Goal: Information Seeking & Learning: Find specific fact

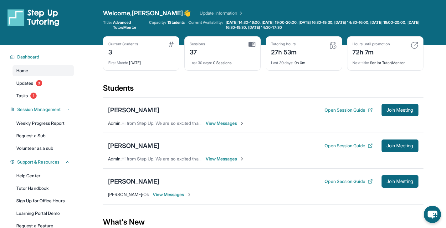
click at [200, 11] on link "Update Information" at bounding box center [222, 13] width 44 height 6
click at [176, 23] on span "1 Students" at bounding box center [176, 22] width 18 height 5
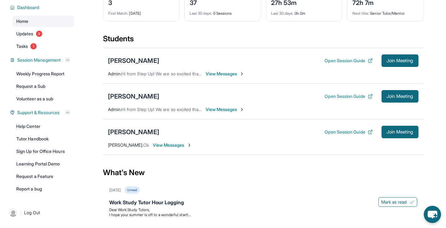
scroll to position [53, 0]
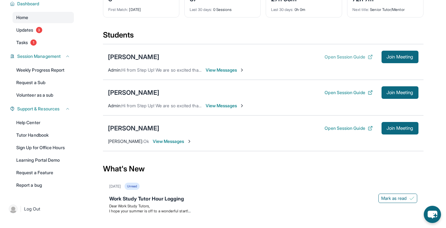
click at [352, 57] on button "Open Session Guide" at bounding box center [349, 57] width 48 height 6
click at [229, 69] on span "View Messages" at bounding box center [225, 70] width 39 height 6
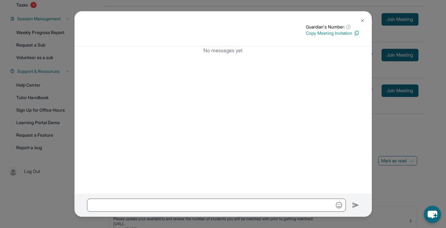
scroll to position [105, 0]
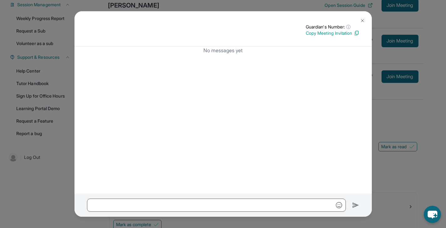
click at [362, 18] on img at bounding box center [362, 20] width 5 height 5
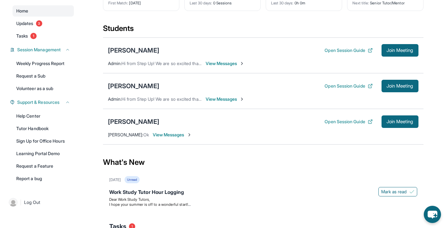
scroll to position [60, 0]
click at [242, 23] on div "Students" at bounding box center [263, 30] width 320 height 14
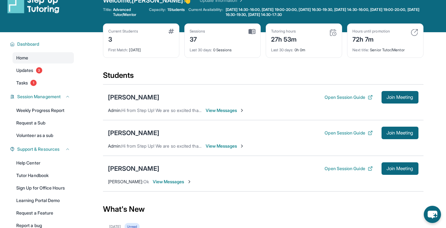
scroll to position [3, 0]
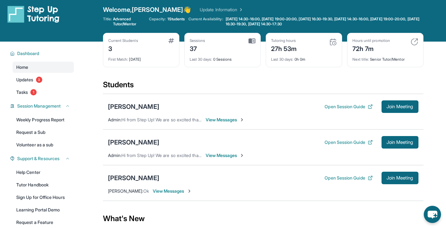
click at [136, 44] on div "3" at bounding box center [123, 48] width 30 height 10
click at [44, 90] on link "Tasks 1" at bounding box center [43, 92] width 61 height 11
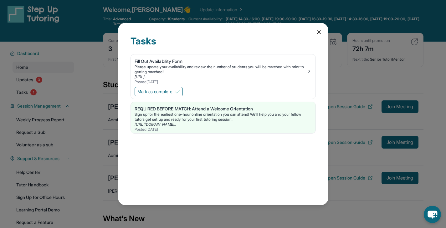
click at [319, 32] on icon at bounding box center [318, 32] width 3 height 3
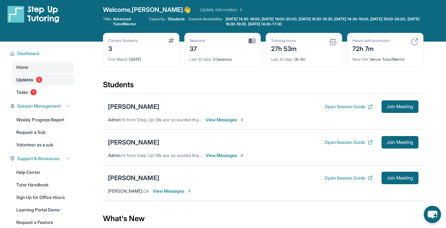
click at [41, 82] on span "3" at bounding box center [39, 80] width 6 height 6
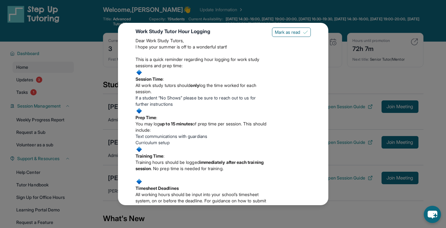
scroll to position [0, 0]
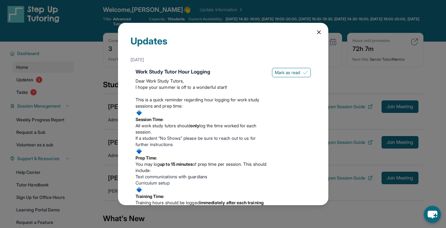
click at [316, 32] on icon at bounding box center [319, 32] width 6 height 6
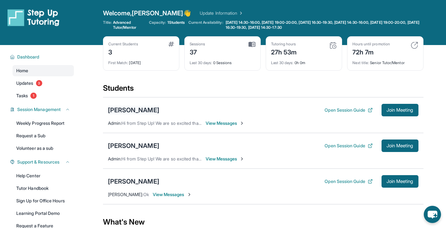
click at [125, 110] on div "[PERSON_NAME]" at bounding box center [133, 110] width 51 height 9
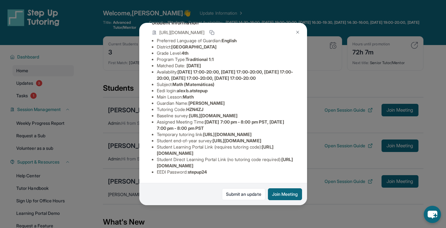
scroll to position [77, 0]
click at [297, 30] on img at bounding box center [297, 32] width 5 height 5
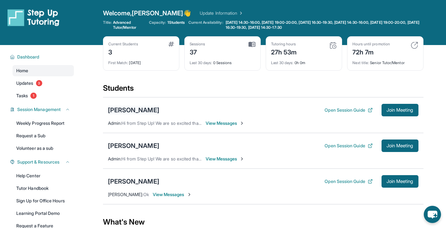
click at [129, 110] on div "[PERSON_NAME]" at bounding box center [133, 110] width 51 height 9
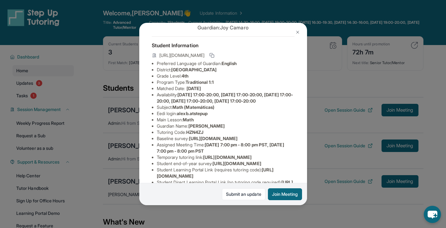
scroll to position [21, 0]
click at [180, 116] on span "alexb.atstepup" at bounding box center [192, 112] width 31 height 5
drag, startPoint x: 180, startPoint y: 125, endPoint x: 228, endPoint y: 126, distance: 48.5
click at [229, 116] on li "Eedi login : alexb.atstepup" at bounding box center [226, 113] width 138 height 6
copy span "alexb.atstepup"
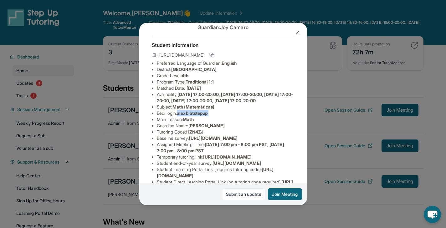
click at [297, 32] on img at bounding box center [297, 32] width 5 height 5
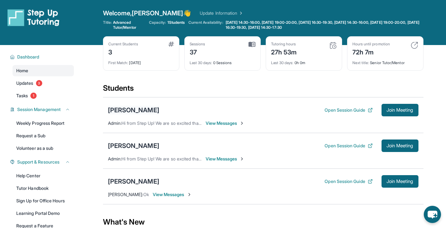
click at [135, 110] on div "[PERSON_NAME]" at bounding box center [133, 110] width 51 height 9
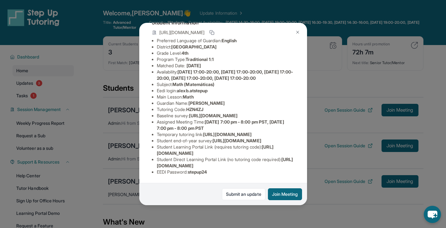
scroll to position [115, 0]
drag, startPoint x: 191, startPoint y: 168, endPoint x: 219, endPoint y: 168, distance: 27.9
click at [219, 169] on li "EEDI Password : stepup24" at bounding box center [226, 172] width 138 height 6
copy span "stepup24"
click at [296, 34] on img at bounding box center [297, 32] width 5 height 5
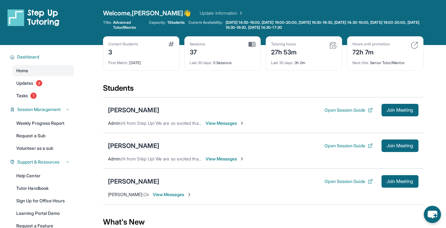
click at [120, 146] on div "[PERSON_NAME]" at bounding box center [133, 145] width 51 height 9
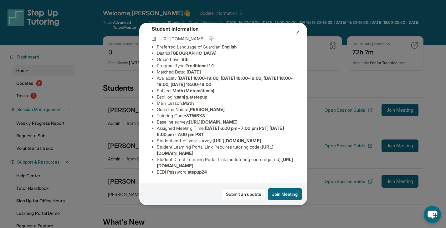
scroll to position [90, 0]
click at [297, 33] on img at bounding box center [297, 32] width 5 height 5
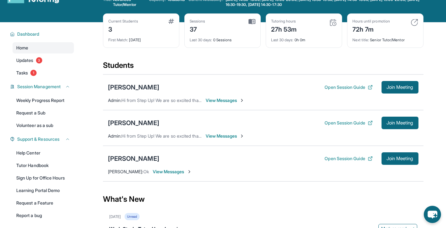
scroll to position [27, 0]
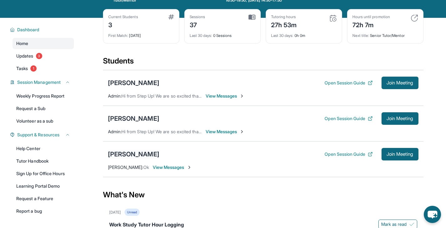
click at [142, 154] on div "[PERSON_NAME]" at bounding box center [133, 154] width 51 height 9
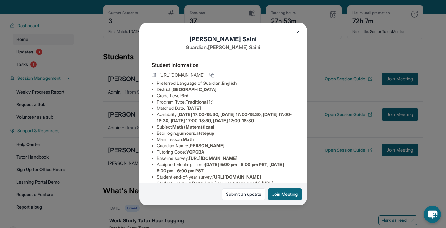
scroll to position [0, 0]
click at [300, 32] on img at bounding box center [297, 32] width 5 height 5
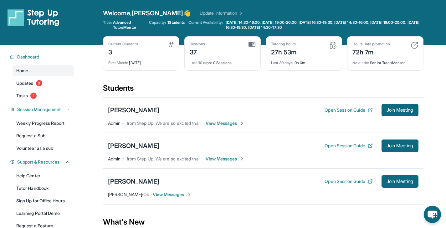
click at [99, 54] on main "Current Students 3 First Match : [DATE] Sessions 37 Last 30 days : 0 Sessions T…" at bounding box center [263, 206] width 366 height 322
